Goal: Information Seeking & Learning: Find specific fact

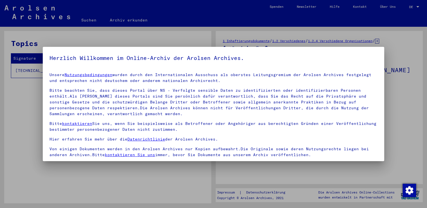
scroll to position [47, 0]
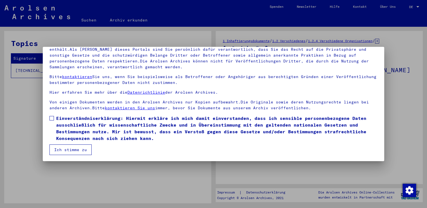
click at [401, 117] on div at bounding box center [213, 104] width 427 height 208
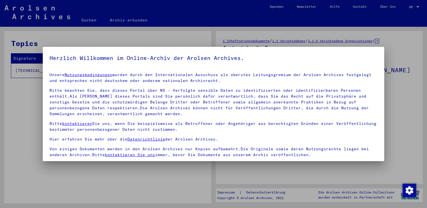
click at [401, 117] on div at bounding box center [213, 104] width 427 height 208
click at [7, 146] on div at bounding box center [213, 104] width 427 height 208
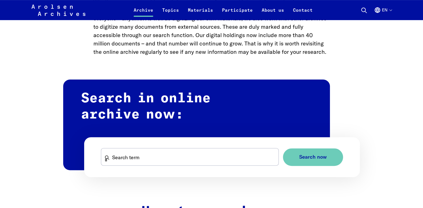
scroll to position [291, 0]
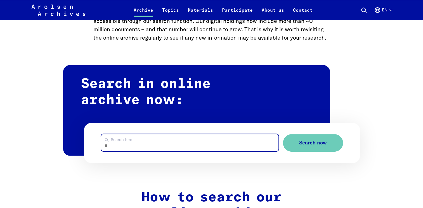
click at [131, 145] on input "Search term" at bounding box center [189, 142] width 177 height 17
type input "**********"
click at [283, 134] on button "Search now" at bounding box center [313, 143] width 60 height 18
